Goal: Find specific page/section: Find specific page/section

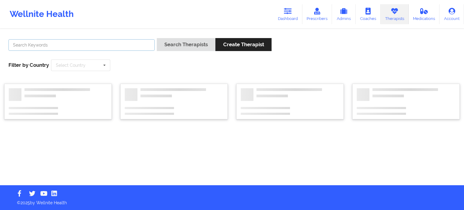
drag, startPoint x: 97, startPoint y: 42, endPoint x: 113, endPoint y: 48, distance: 17.1
click at [97, 42] on input "text" at bounding box center [81, 44] width 146 height 11
click at [285, 16] on link "Dashboard" at bounding box center [287, 14] width 29 height 20
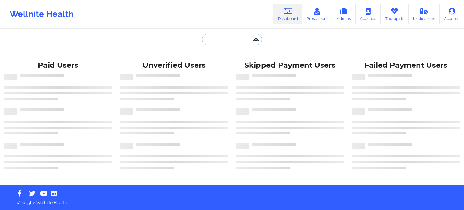
click at [219, 42] on input "text" at bounding box center [232, 39] width 60 height 11
paste input "[PERSON_NAME]"
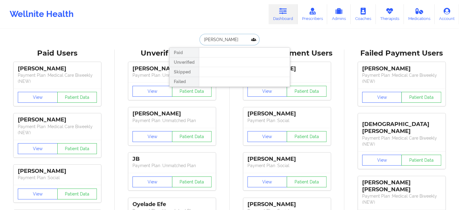
drag, startPoint x: 226, startPoint y: 36, endPoint x: 140, endPoint y: 27, distance: 86.5
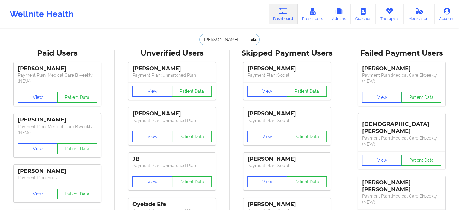
paste input "[EMAIL_ADDRESS][DOMAIN_NAME]"
type input "[EMAIL_ADDRESS][DOMAIN_NAME]"
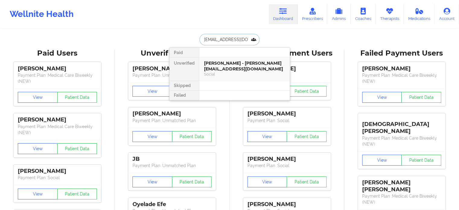
click at [232, 66] on div "[PERSON_NAME] - [PERSON_NAME][EMAIL_ADDRESS][DOMAIN_NAME]" at bounding box center [244, 65] width 81 height 11
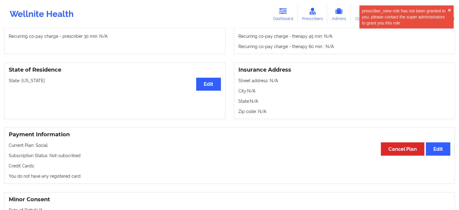
scroll to position [334, 0]
